Goal: Information Seeking & Learning: Find specific fact

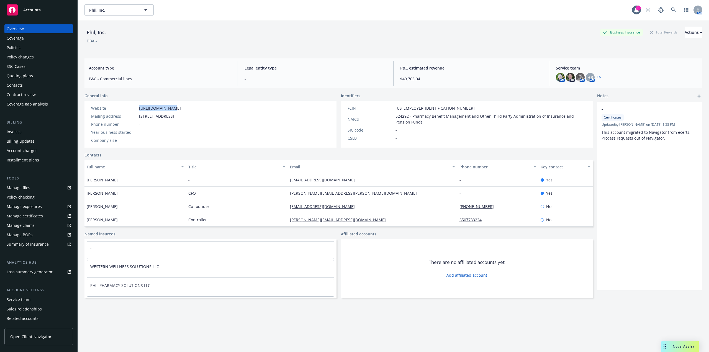
click at [24, 48] on div "Policies" at bounding box center [39, 47] width 64 height 9
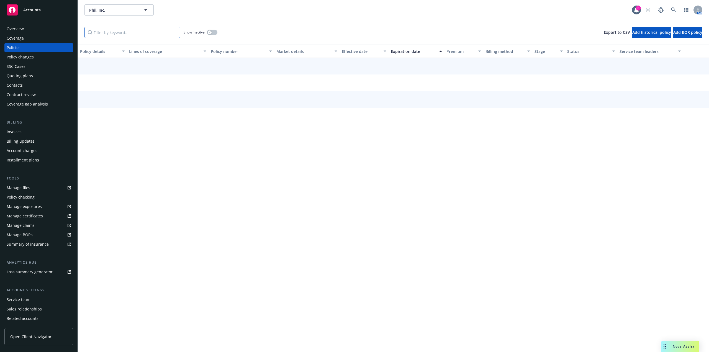
click at [119, 31] on input "Filter by keyword..." at bounding box center [132, 32] width 96 height 11
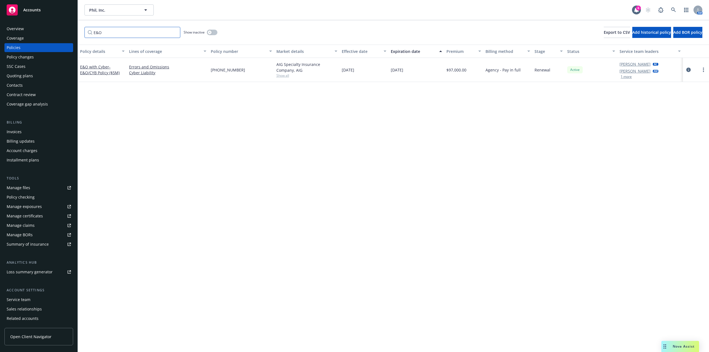
type input "E&O"
click at [141, 67] on link "Errors and Omissions" at bounding box center [167, 67] width 77 height 6
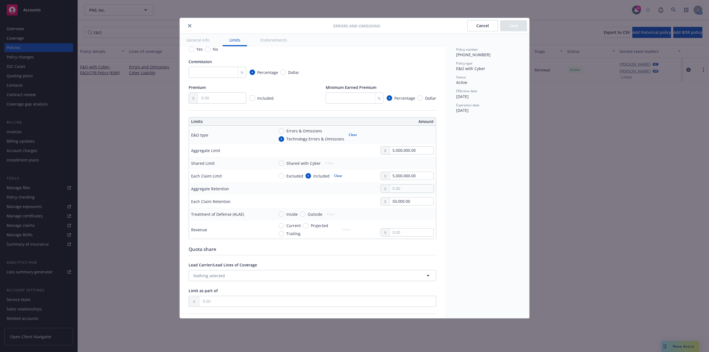
scroll to position [138, 0]
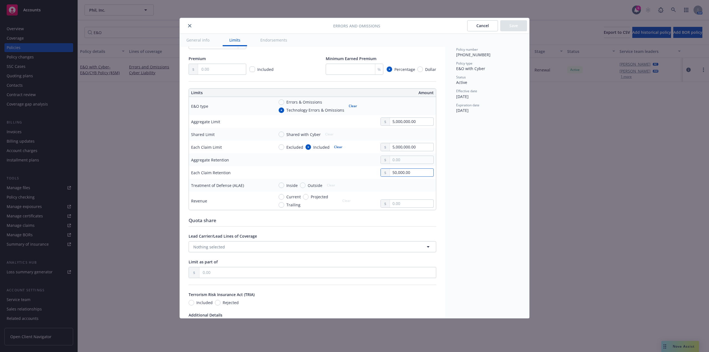
drag, startPoint x: 404, startPoint y: 174, endPoint x: 385, endPoint y: 175, distance: 19.1
click at [385, 175] on div "50,000.00" at bounding box center [407, 172] width 53 height 8
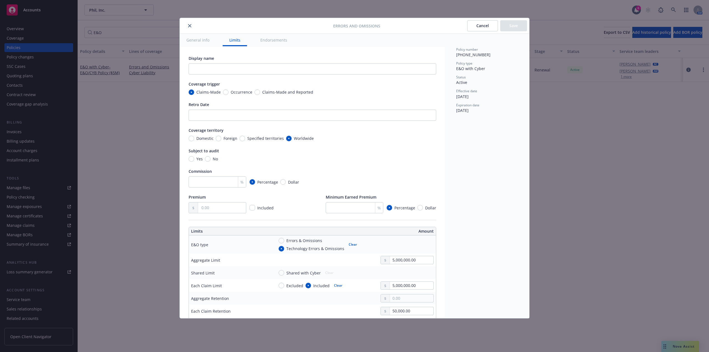
click at [188, 26] on button "close" at bounding box center [189, 25] width 7 height 7
